Goal: Task Accomplishment & Management: Manage account settings

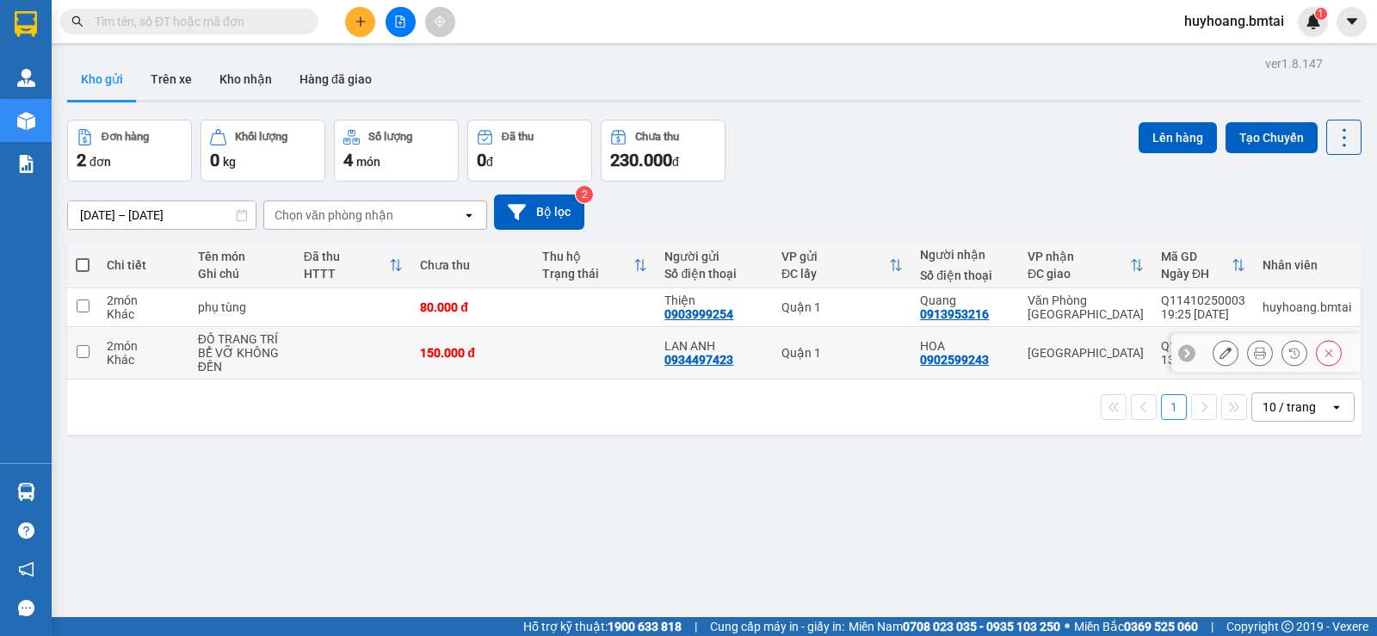
click at [626, 373] on td at bounding box center [595, 353] width 122 height 53
checkbox input "true"
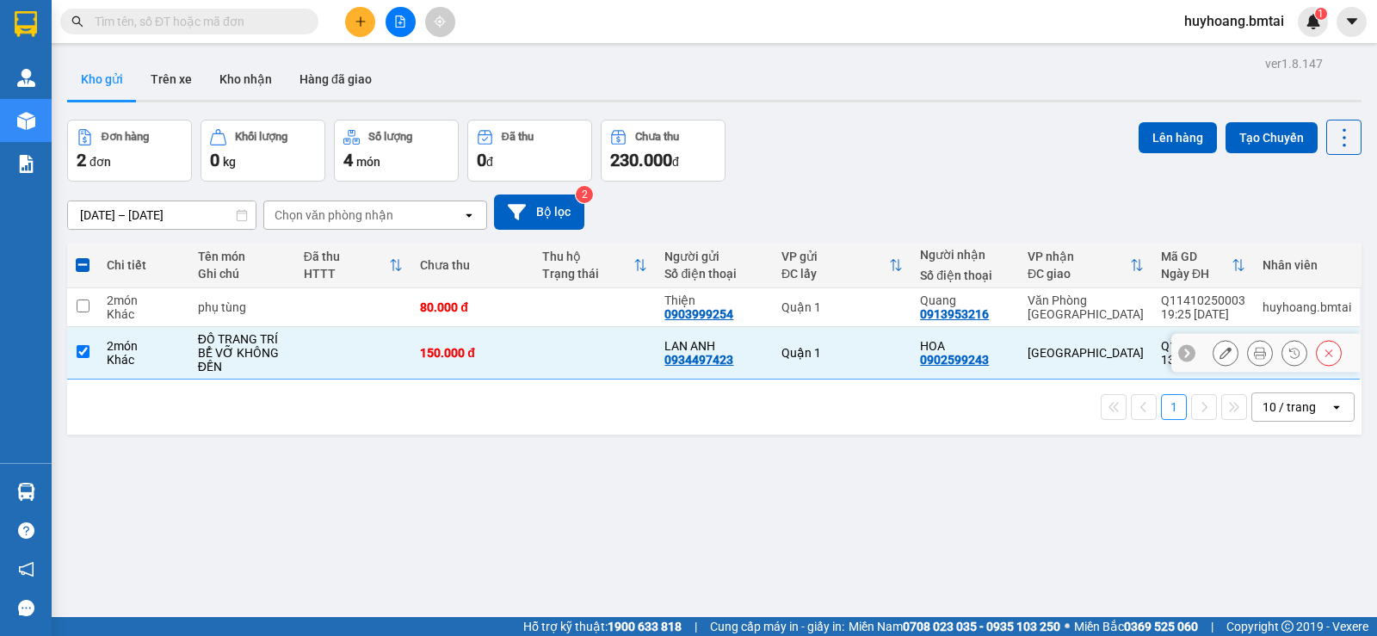
click at [1220, 358] on button at bounding box center [1226, 353] width 24 height 30
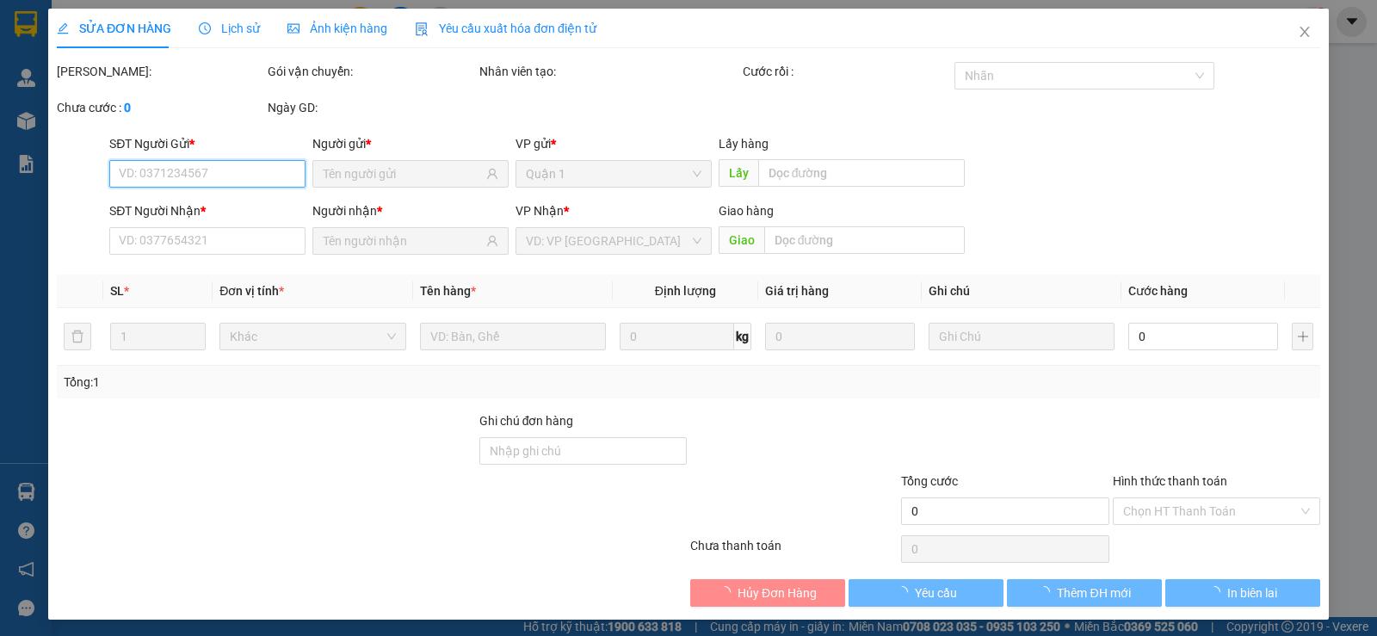
type input "0934497423"
type input "0902599243"
type input "150.000"
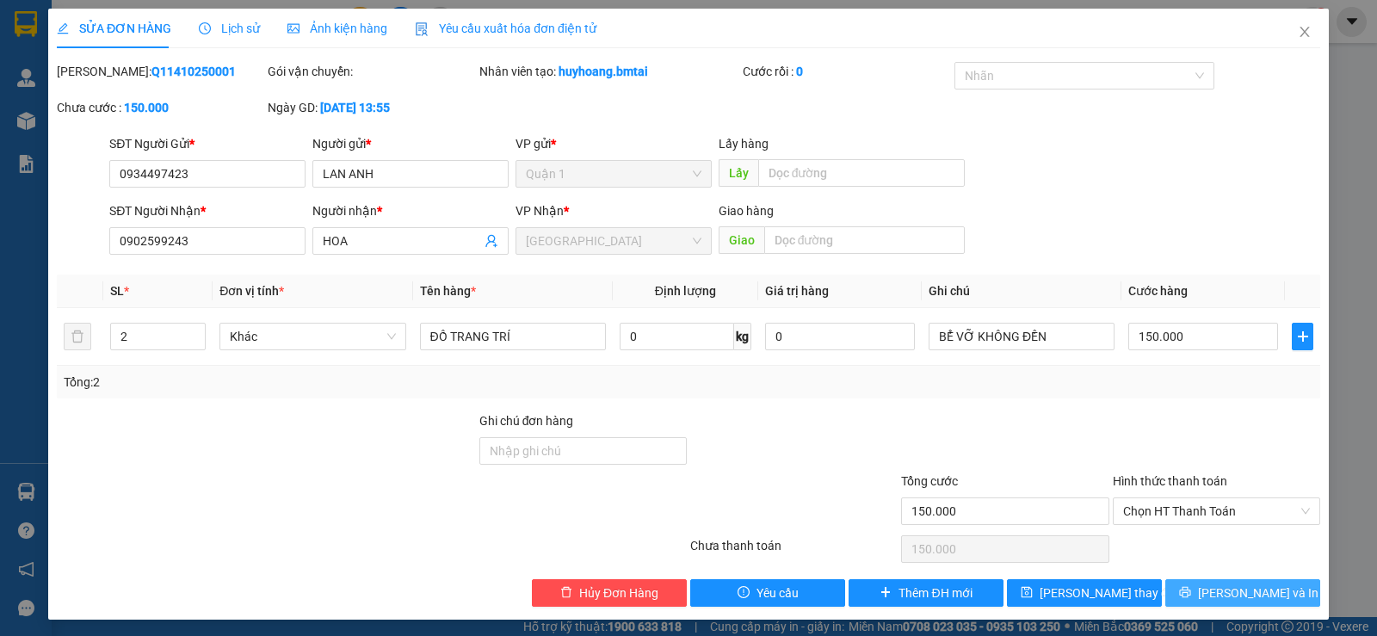
click at [1191, 597] on icon "printer" at bounding box center [1185, 592] width 12 height 12
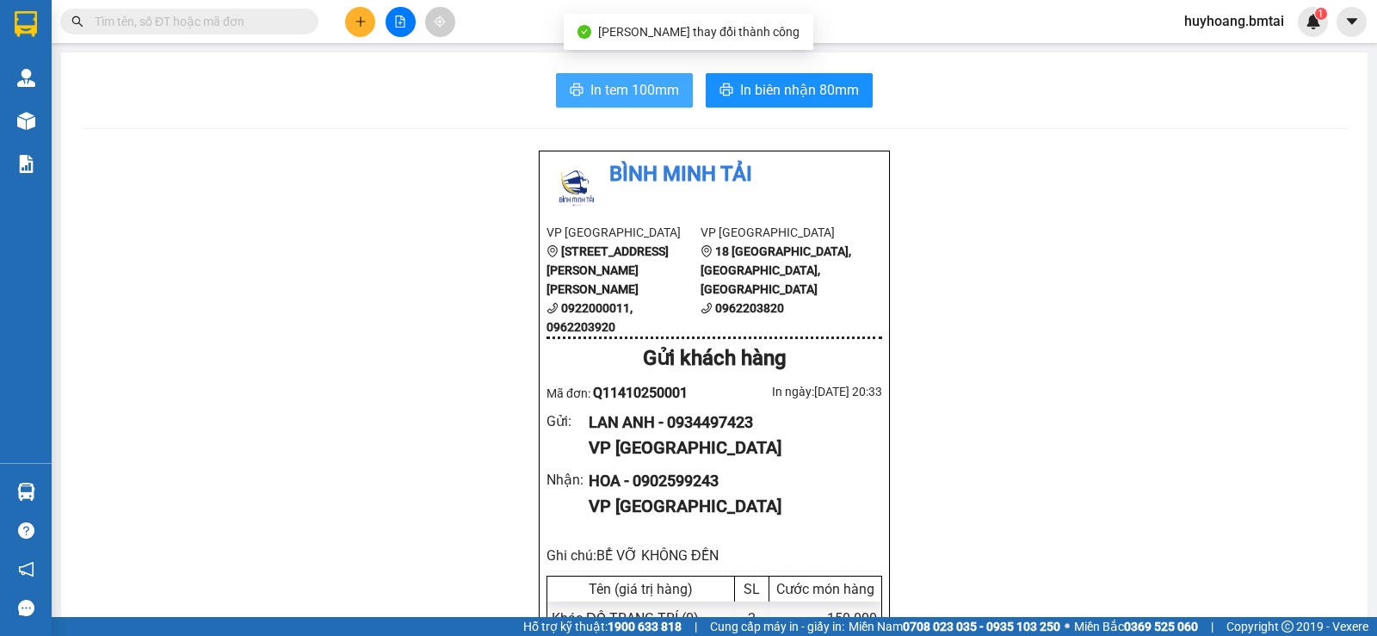
click at [592, 96] on span "In tem 100mm" at bounding box center [634, 90] width 89 height 22
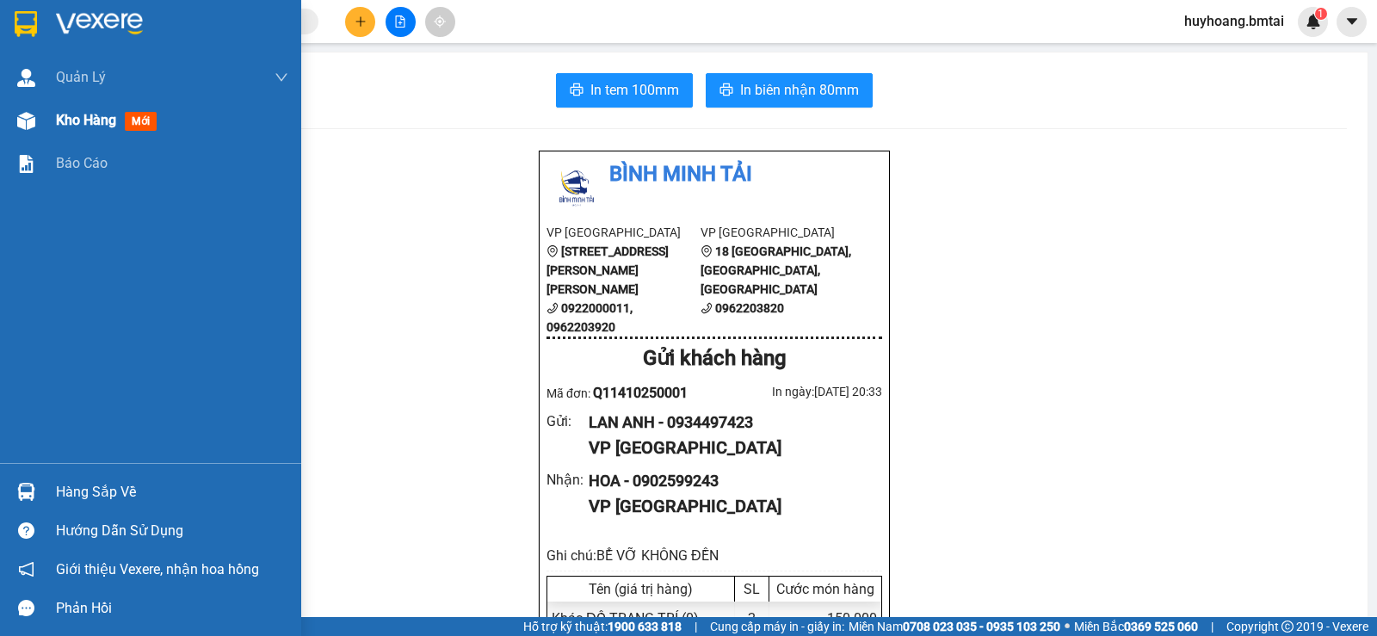
click at [73, 125] on span "Kho hàng" at bounding box center [86, 120] width 60 height 16
